Goal: Information Seeking & Learning: Learn about a topic

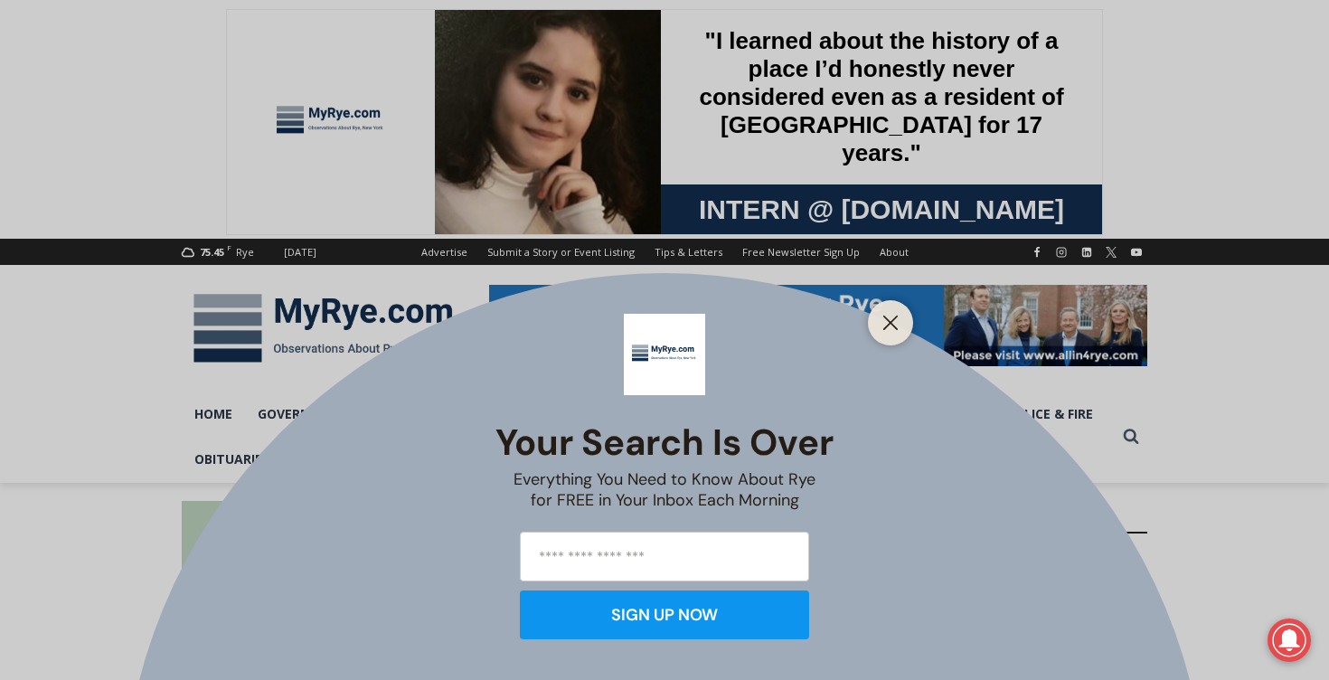
click at [239, 62] on div "Your Search is Over Everything You Need to Know About Rye for FREE in Your Inbo…" at bounding box center [664, 340] width 1329 height 680
click at [897, 338] on div at bounding box center [890, 322] width 45 height 45
click at [894, 331] on button "Close" at bounding box center [890, 322] width 25 height 25
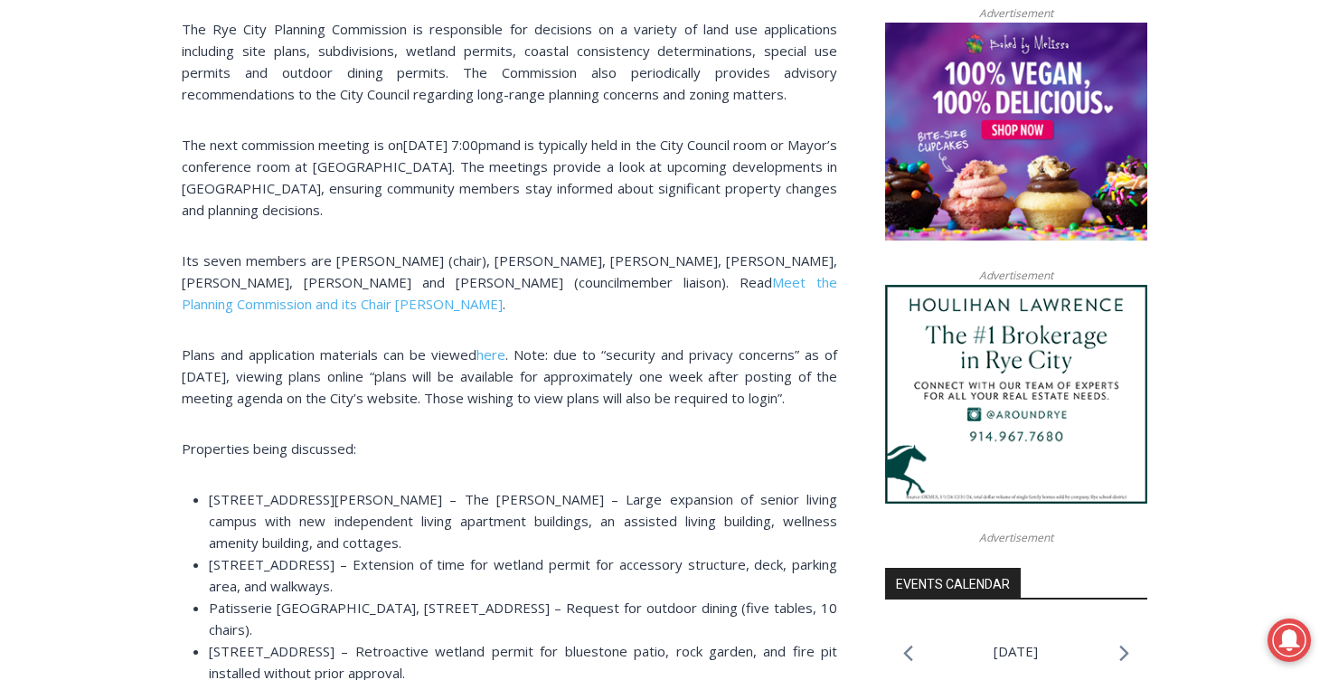
scroll to position [1450, 0]
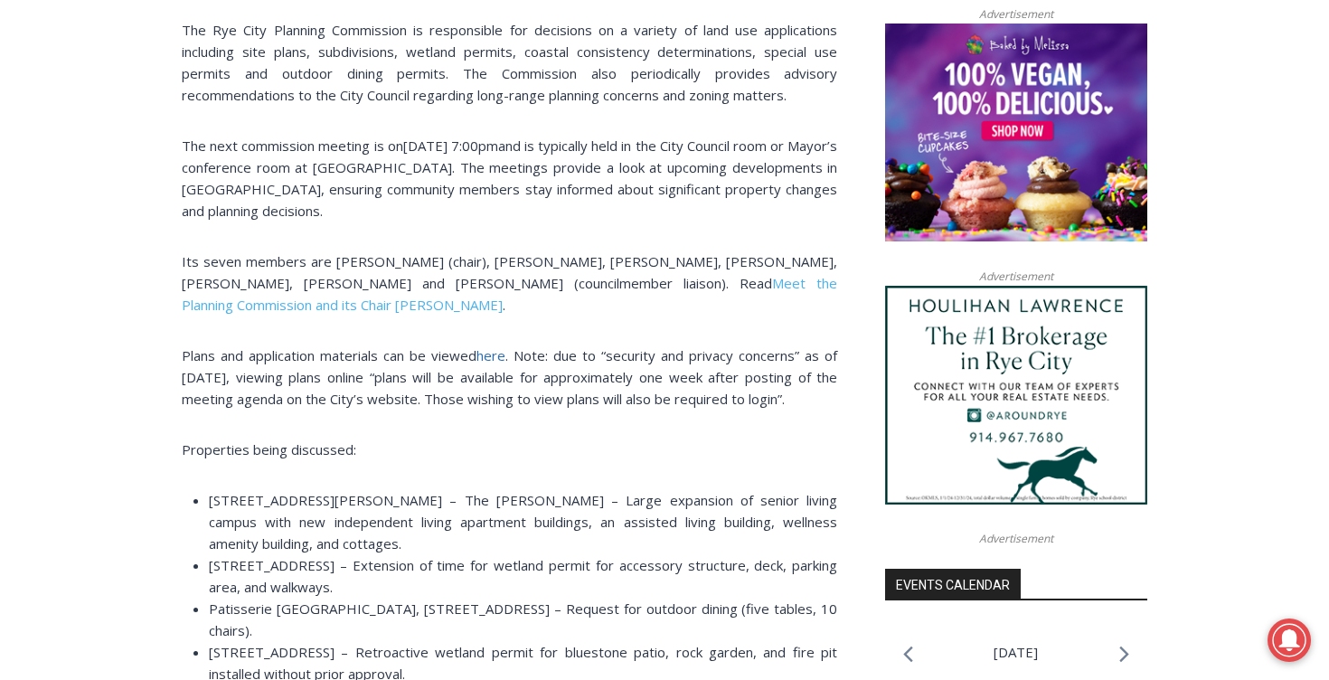
click at [501, 346] on span "here" at bounding box center [490, 355] width 29 height 18
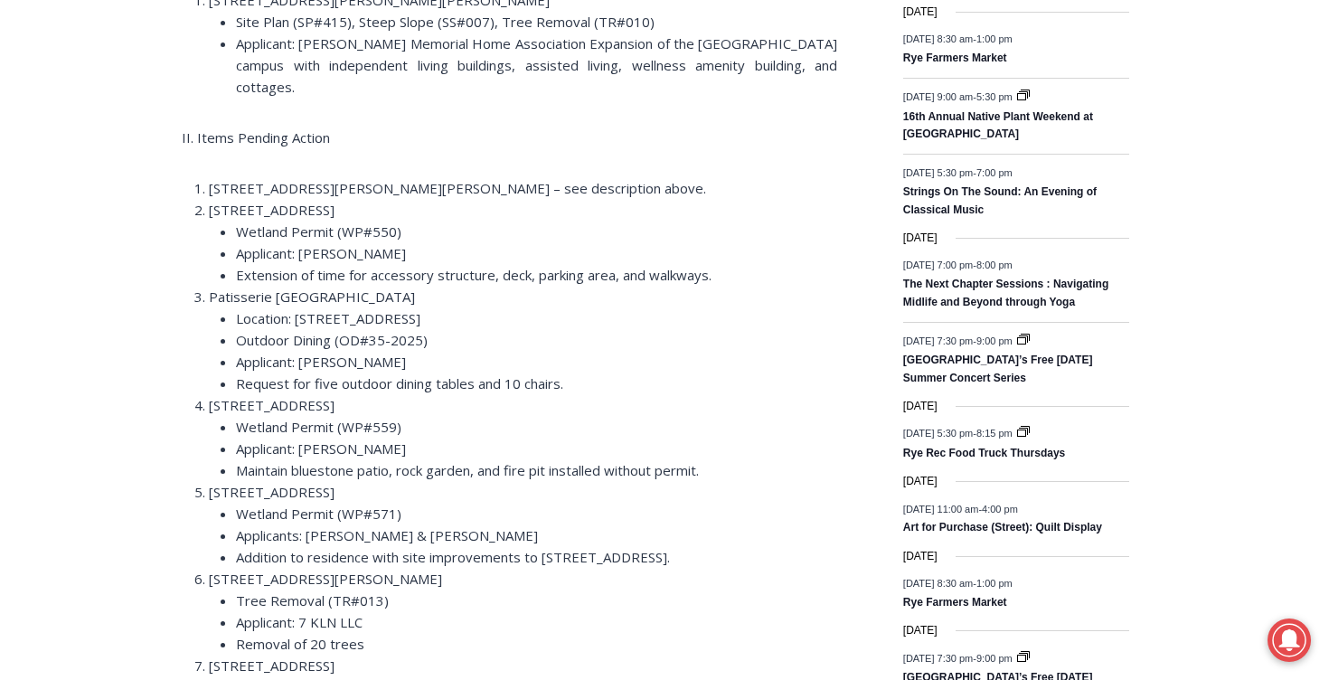
scroll to position [2379, 0]
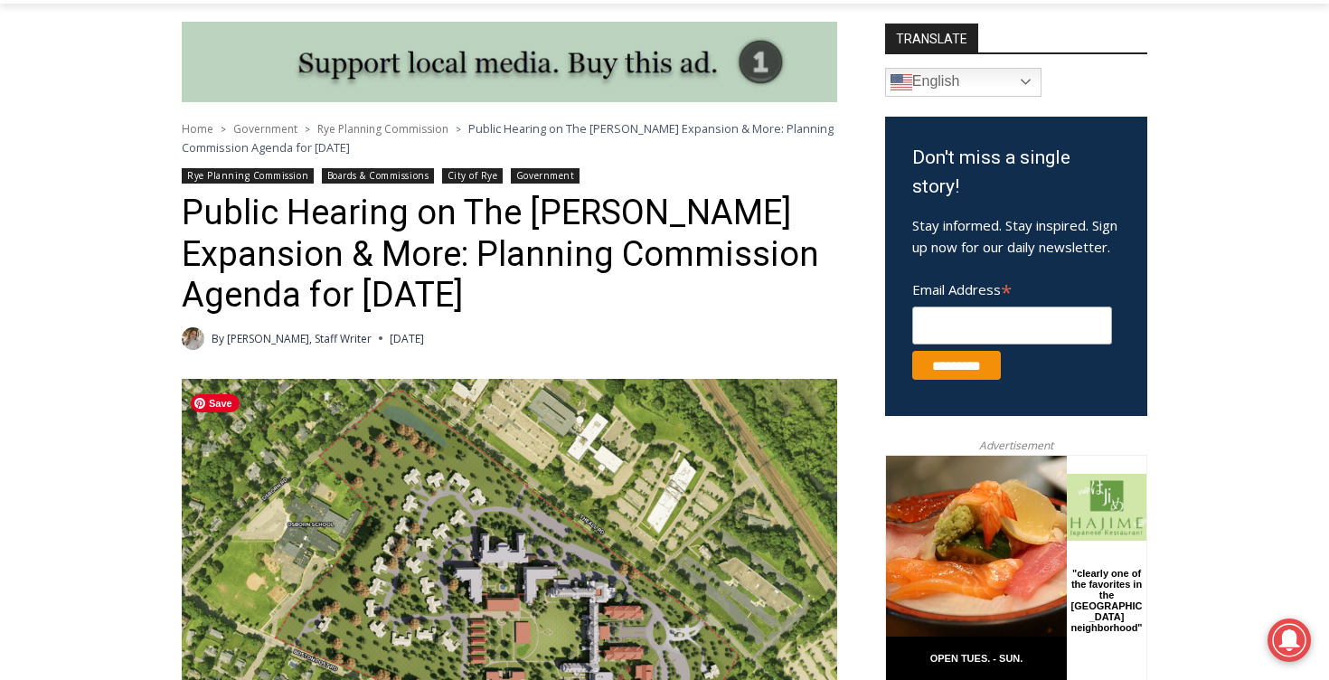
scroll to position [477, 0]
